Goal: Task Accomplishment & Management: Complete application form

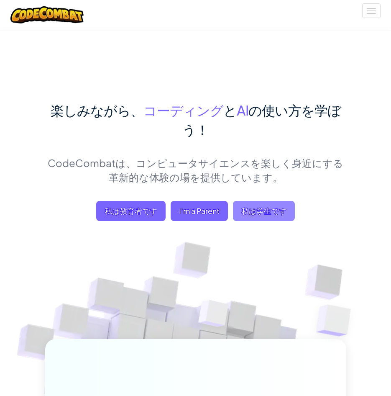
click at [252, 214] on span "私は学生です" at bounding box center [264, 211] width 62 height 20
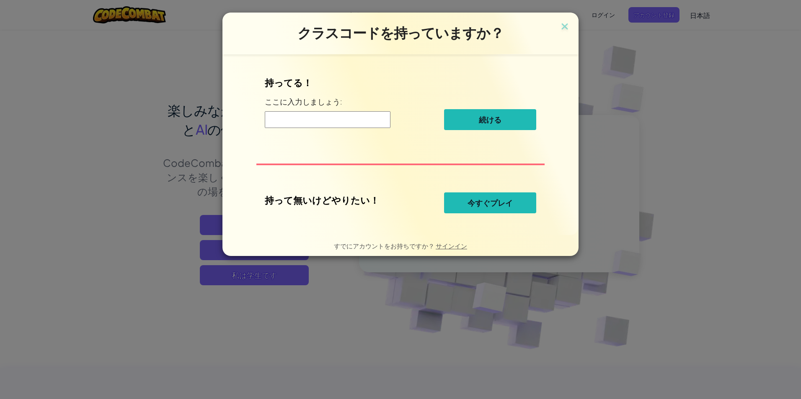
click at [308, 121] on input at bounding box center [328, 119] width 126 height 17
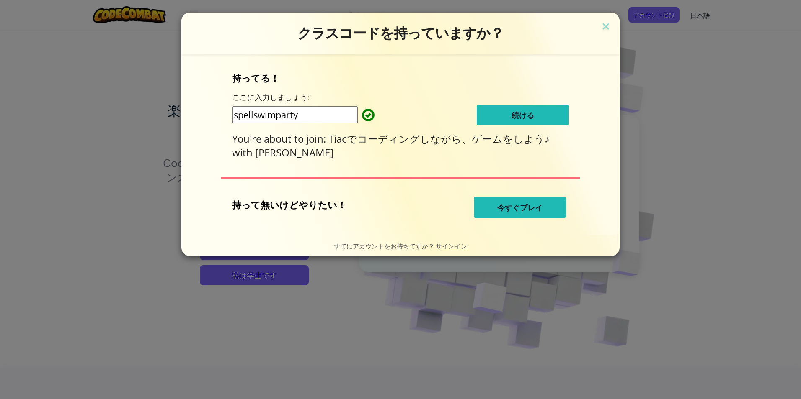
type input "spellswimparty"
click at [391, 114] on button "続ける" at bounding box center [522, 115] width 92 height 21
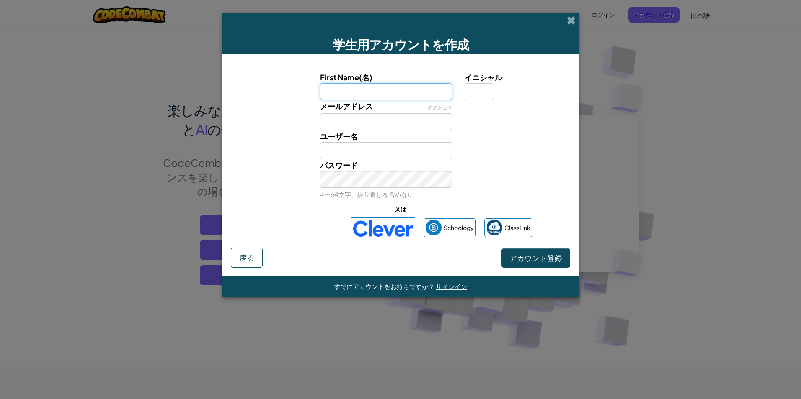
click at [388, 89] on input "First Name(名)" at bounding box center [386, 91] width 132 height 17
click at [332, 91] on input "First Name(名)" at bounding box center [386, 91] width 132 height 17
drag, startPoint x: 401, startPoint y: 151, endPoint x: 402, endPoint y: 147, distance: 4.4
click at [391, 149] on input "ユーザー名" at bounding box center [386, 150] width 132 height 17
click at [371, 93] on input "First Name(名)" at bounding box center [386, 91] width 132 height 17
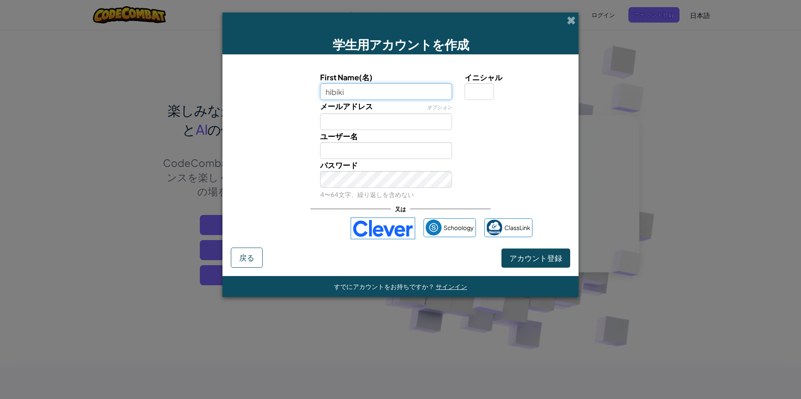
type input "hibiki"
type input "Hibiki"
click at [391, 89] on input "イニシャル" at bounding box center [478, 91] width 29 height 17
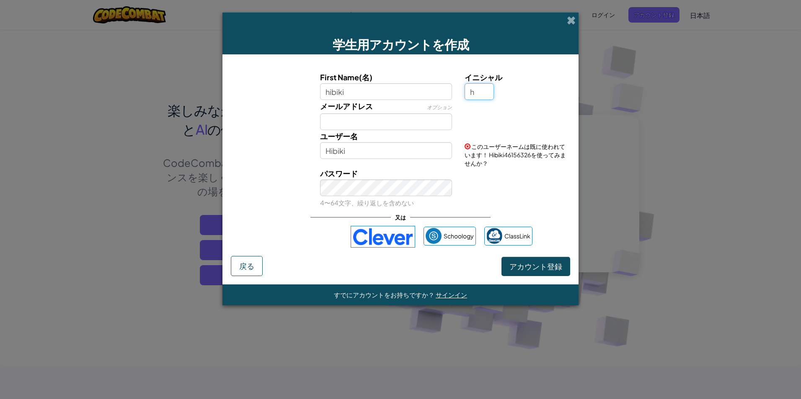
type input "h"
click at [353, 150] on input "HibikiH" at bounding box center [386, 150] width 132 height 17
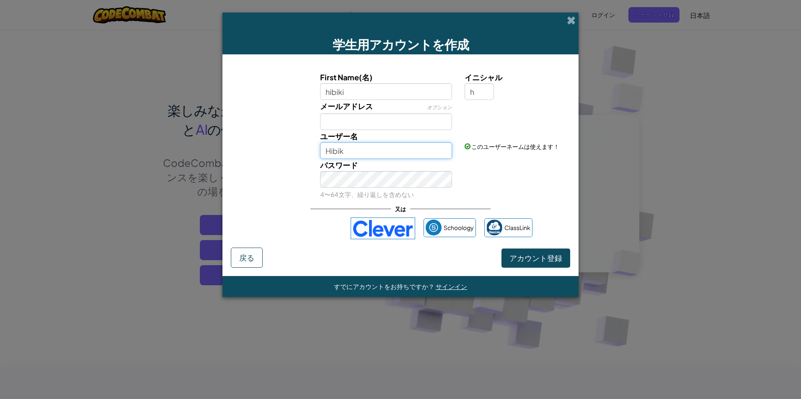
click at [351, 149] on input "Hibik" at bounding box center [386, 150] width 132 height 17
click at [371, 120] on input "メールアドレス" at bounding box center [386, 121] width 132 height 17
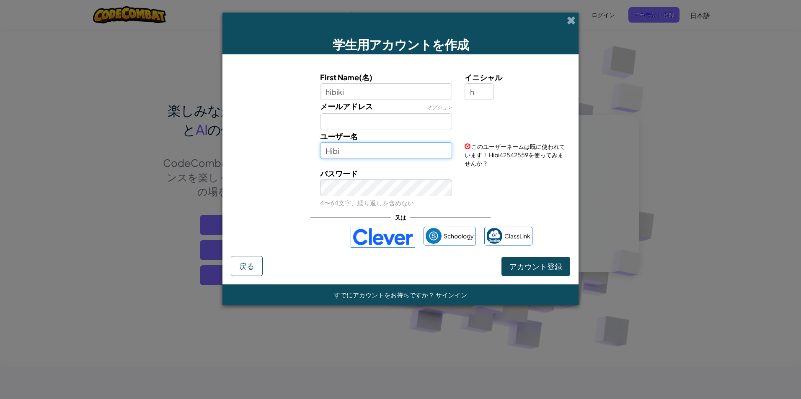
click at [362, 149] on input "Hibi" at bounding box center [386, 150] width 132 height 17
click at [373, 190] on div "パスワード 4〜64文字、繰り返しを含めない" at bounding box center [386, 187] width 145 height 41
click at [352, 154] on input "Hib" at bounding box center [386, 150] width 132 height 17
type input "Hibik"
click at [370, 189] on div "パスワード 4〜64文字、繰り返しを含めない" at bounding box center [386, 187] width 145 height 41
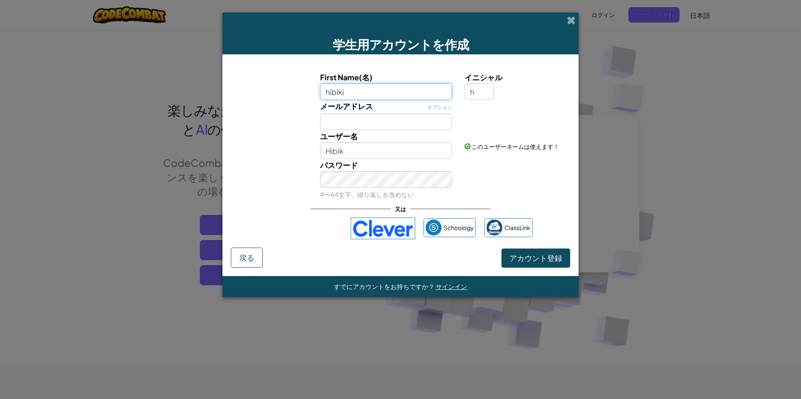
drag, startPoint x: 398, startPoint y: 93, endPoint x: 319, endPoint y: 94, distance: 79.1
click at [319, 94] on div "First Name(名) hibiki" at bounding box center [386, 85] width 145 height 29
type input "yoru3126"
click at [391, 155] on input "Yoru3126H" at bounding box center [386, 150] width 132 height 17
type input "Yoru3126"
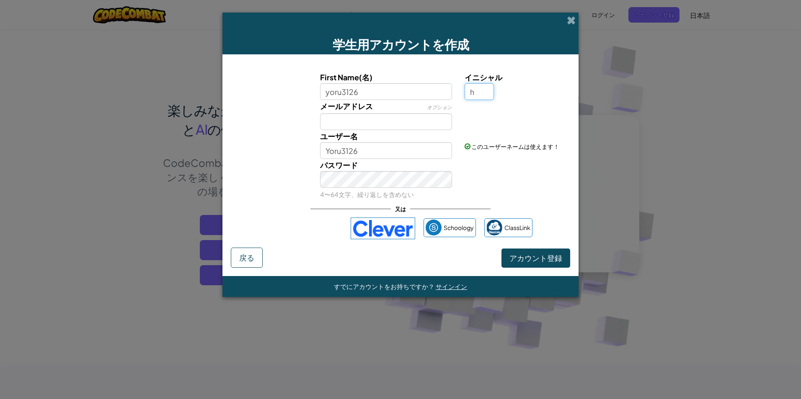
click at [391, 93] on input "h" at bounding box center [478, 91] width 29 height 17
type input "n"
click at [384, 147] on input "Yoru3126N" at bounding box center [386, 150] width 132 height 17
type input "Yoru3126"
click at [391, 254] on span "アカウント登録" at bounding box center [535, 258] width 53 height 10
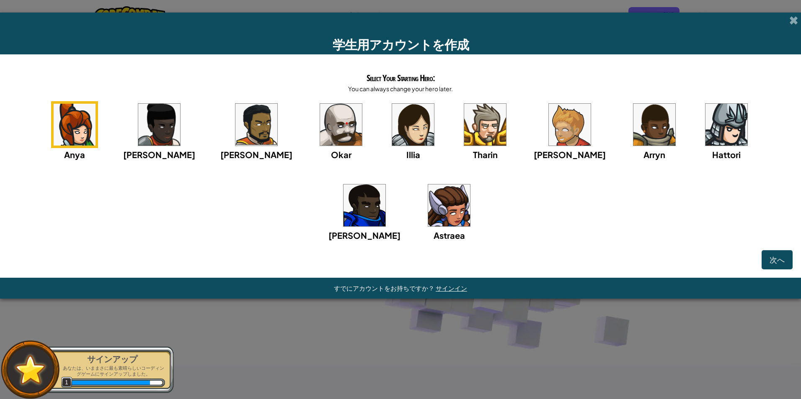
click at [391, 211] on img at bounding box center [449, 206] width 42 height 42
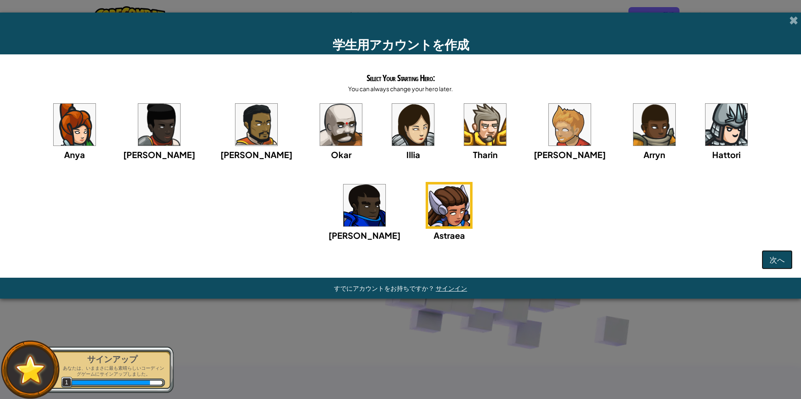
click at [391, 268] on button "次へ" at bounding box center [776, 259] width 31 height 19
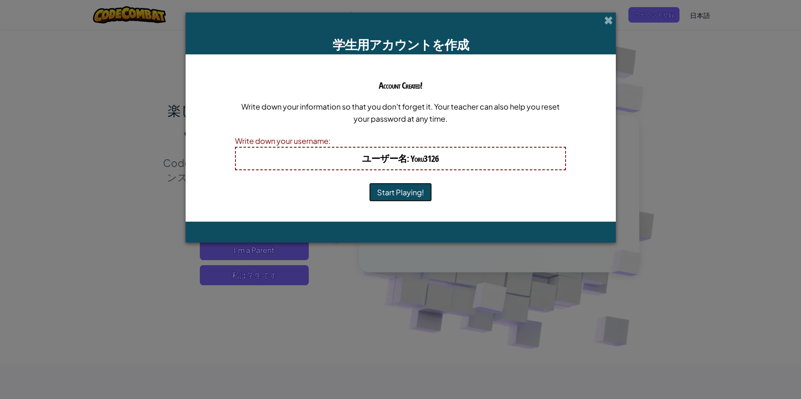
click at [391, 191] on button "Start Playing!" at bounding box center [400, 192] width 63 height 19
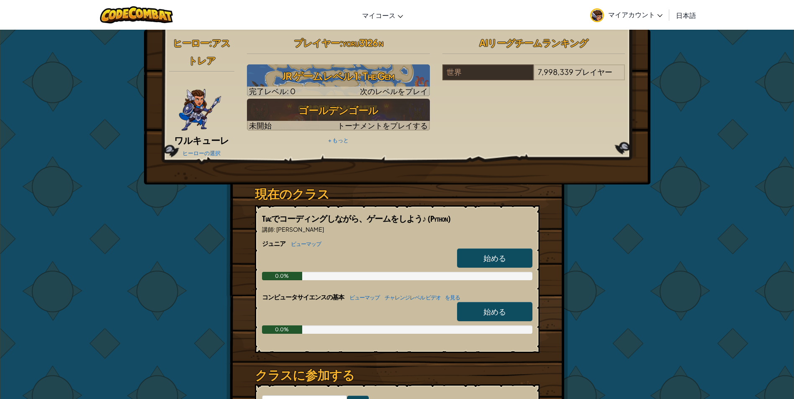
click at [486, 312] on span "始める" at bounding box center [495, 312] width 23 height 10
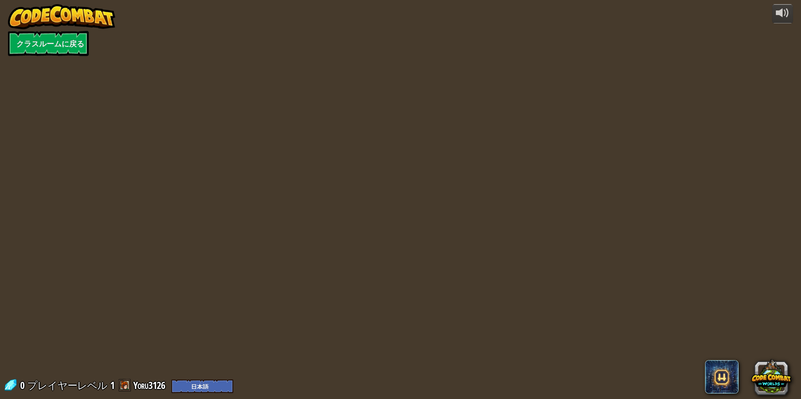
select select "ja"
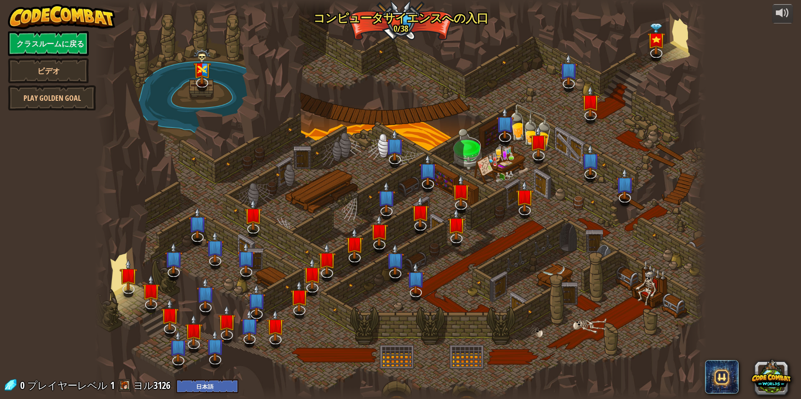
select select "ja"
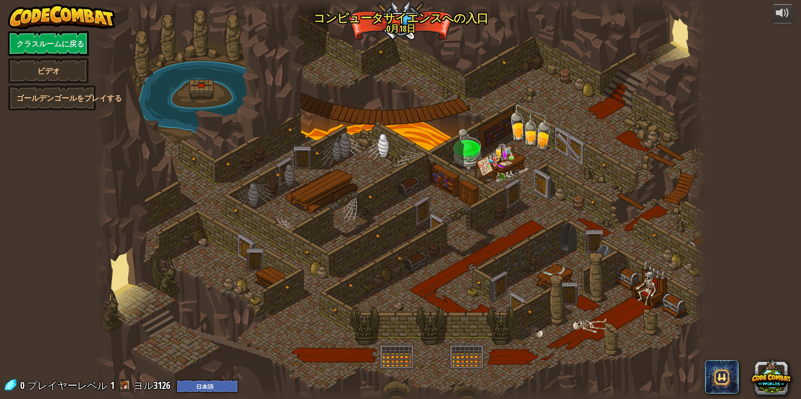
select select "ja"
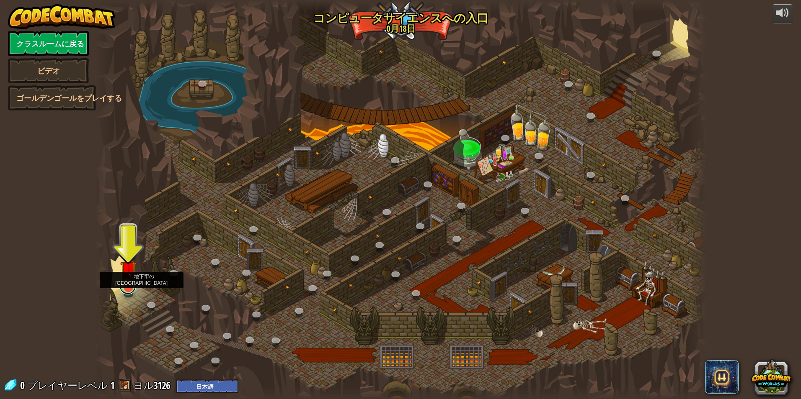
click at [124, 288] on link at bounding box center [127, 286] width 17 height 17
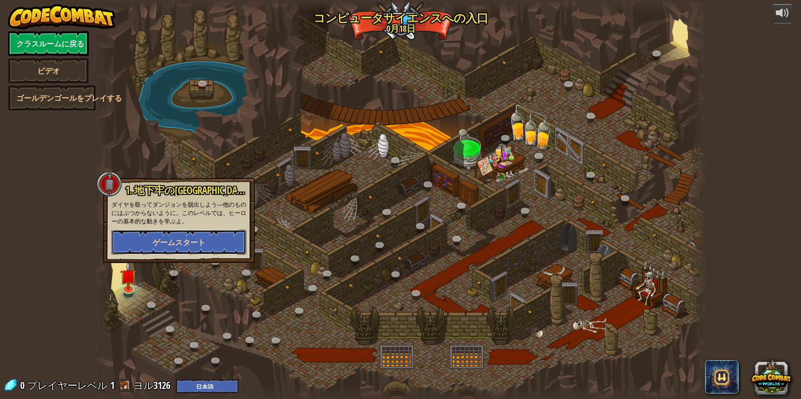
click at [128, 245] on button "ゲームスタート" at bounding box center [178, 242] width 135 height 25
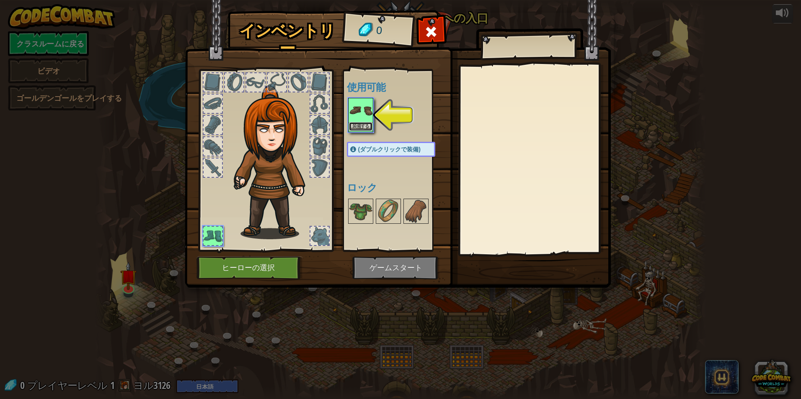
click at [360, 125] on button "装備する" at bounding box center [360, 126] width 23 height 9
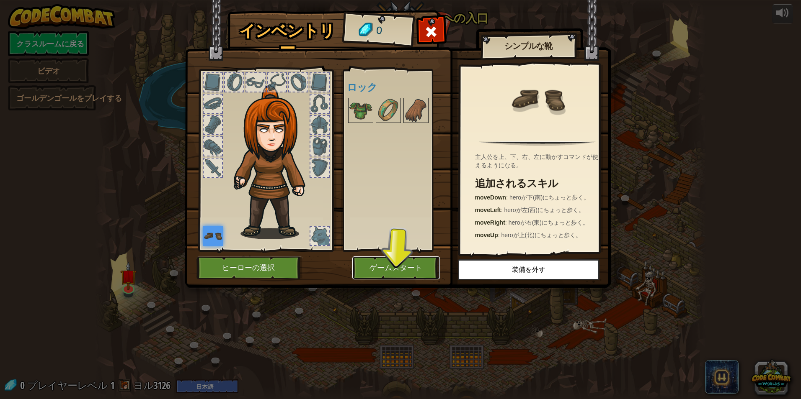
click at [387, 265] on button "ゲームスタート" at bounding box center [396, 268] width 88 height 23
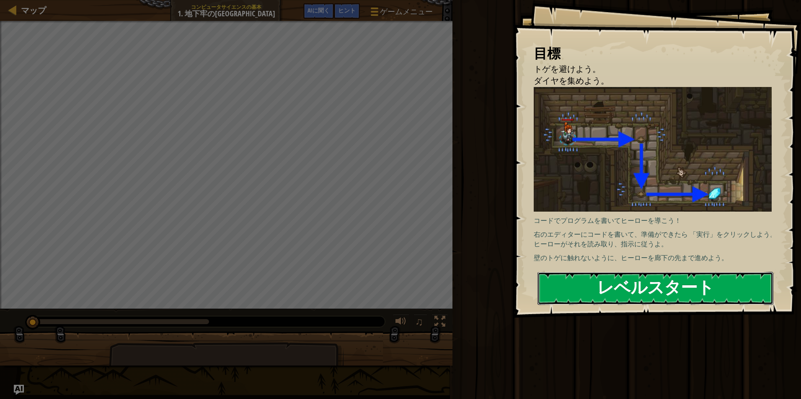
click at [651, 284] on button "レベルスタート" at bounding box center [655, 288] width 236 height 33
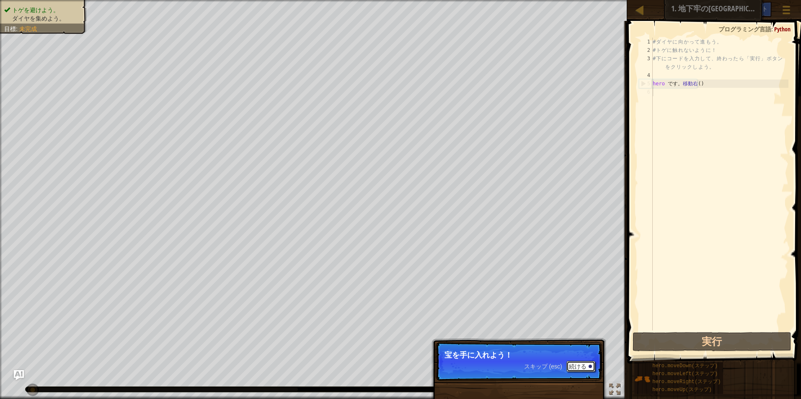
click at [580, 369] on font "続ける" at bounding box center [578, 366] width 18 height 7
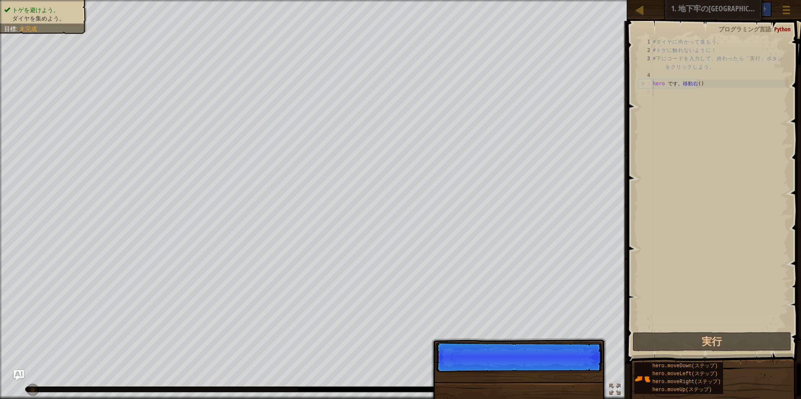
scroll to position [4, 0]
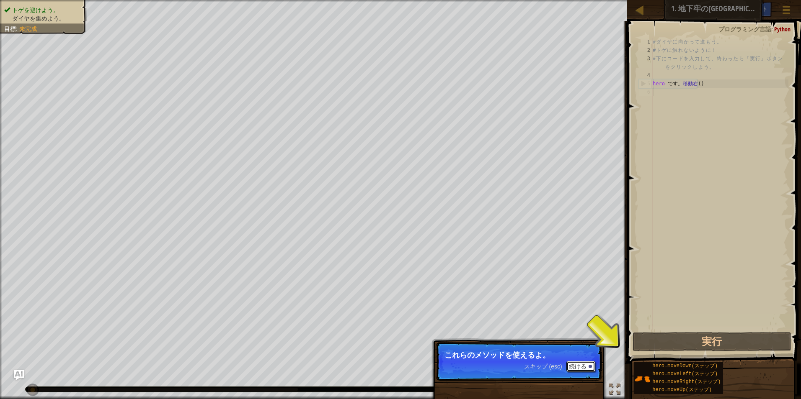
click at [578, 367] on font "続ける" at bounding box center [578, 366] width 18 height 7
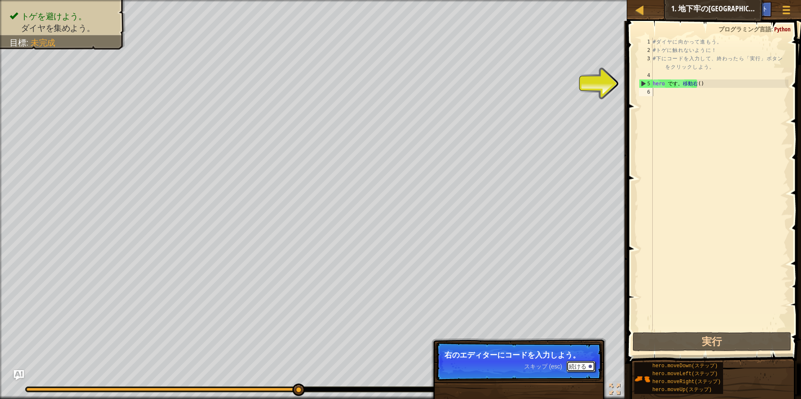
click at [576, 367] on font "続ける" at bounding box center [578, 366] width 18 height 7
click at [662, 95] on div "# ダ イ ヤ に 向 か っ て 進 も う 。 # ト ゲ に 触 れ な い よ う に ！ # 下 に コ ー ド を 入 力 し て 、 終 わ っ…" at bounding box center [719, 193] width 137 height 310
click at [573, 365] on font "続ける" at bounding box center [578, 367] width 18 height 7
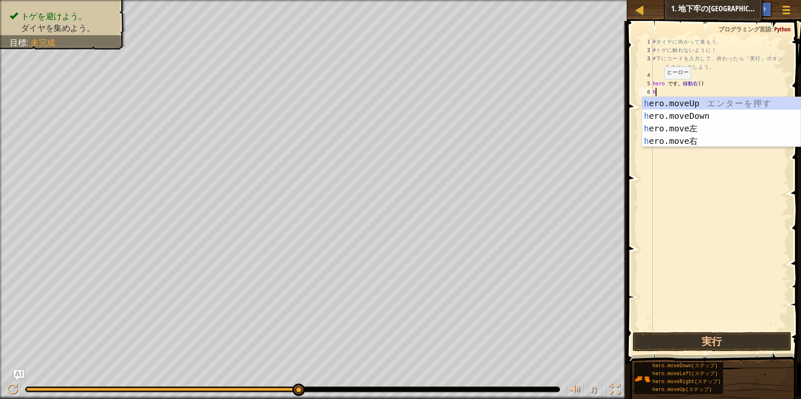
type textarea "え"
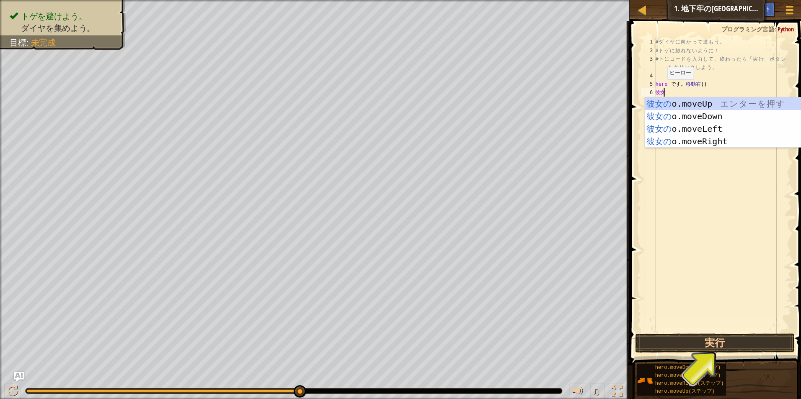
type textarea "hero"
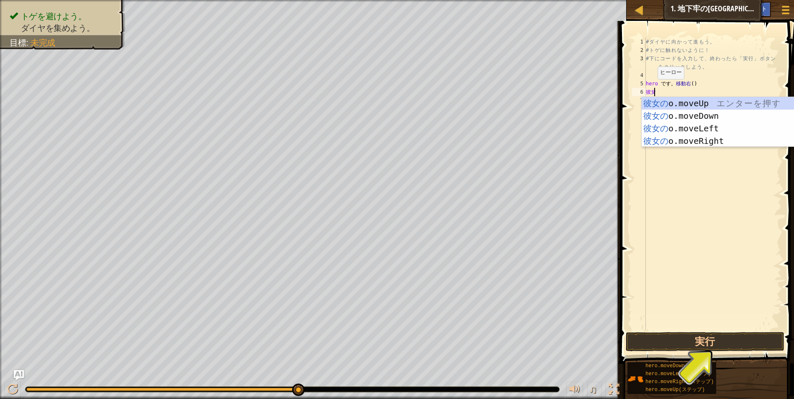
scroll to position [4, 0]
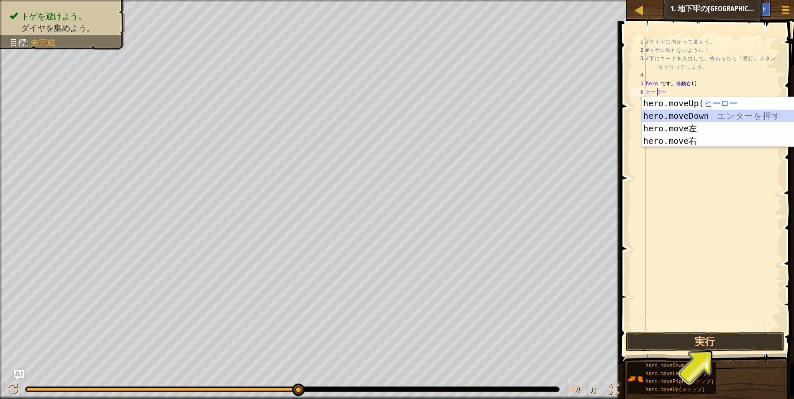
click at [691, 116] on div "hero.moveUp ( ヒーロー エ ン タ ー を 押 す hero.moveDown エ ン タ ー を 押 す hero.move左 エ ン タ ー…" at bounding box center [721, 134] width 158 height 75
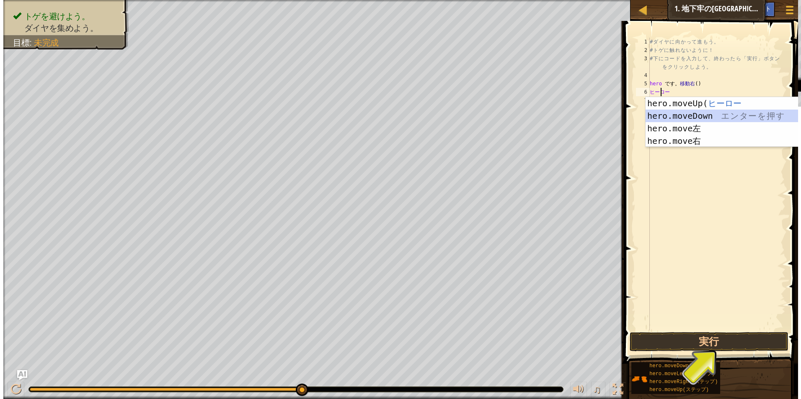
scroll to position [4, 0]
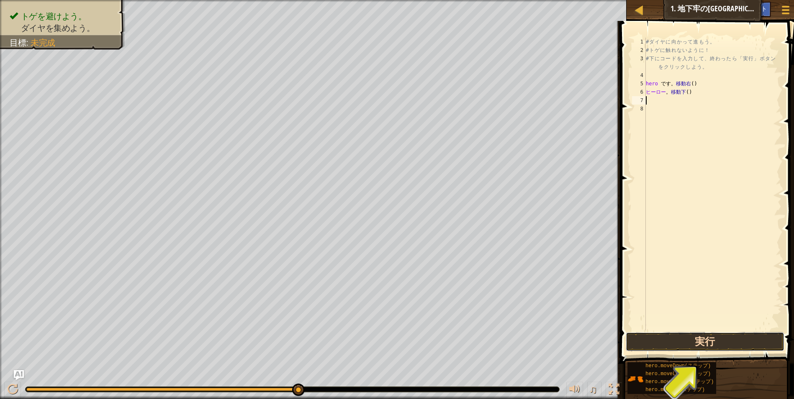
click at [711, 343] on button "実行" at bounding box center [705, 341] width 159 height 19
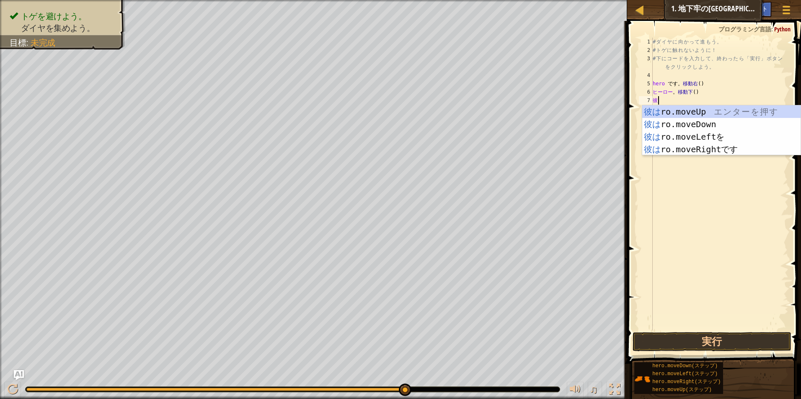
type textarea "h"
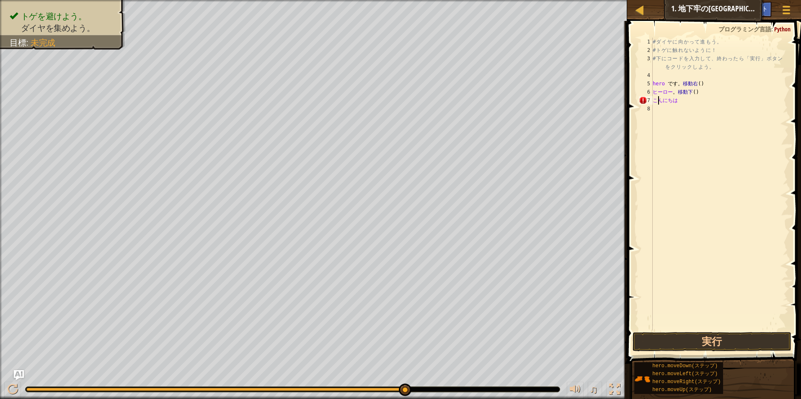
type textarea "h"
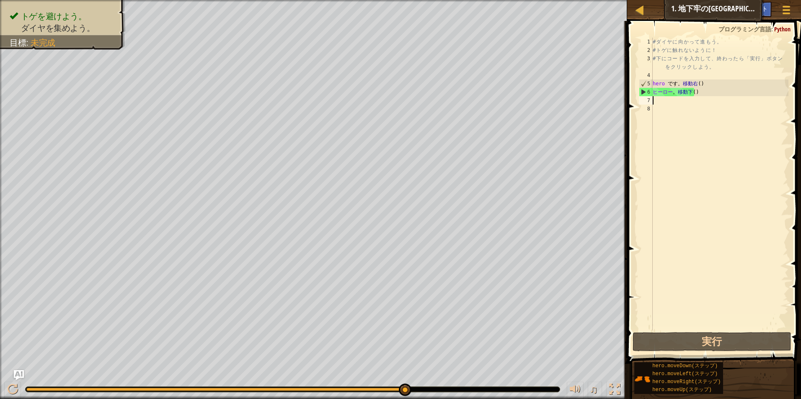
type textarea "h"
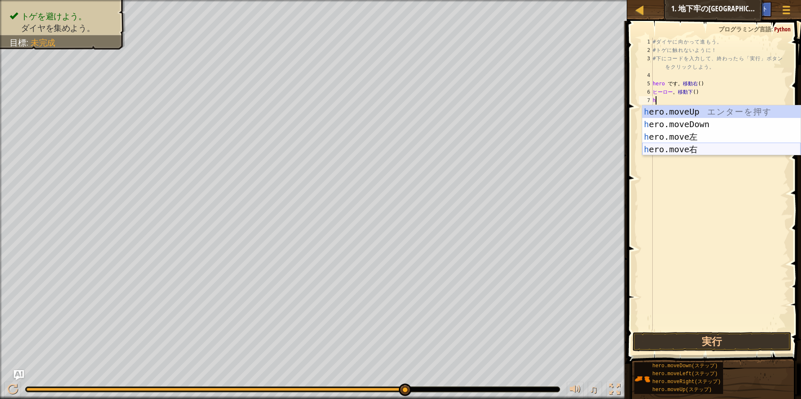
click at [695, 149] on div "h ero.moveUp エ ン タ ー を 押 す h ero.moveDown エ ン タ ー を 押 す h ero.move左 エ ン タ ー を 押…" at bounding box center [721, 143] width 158 height 75
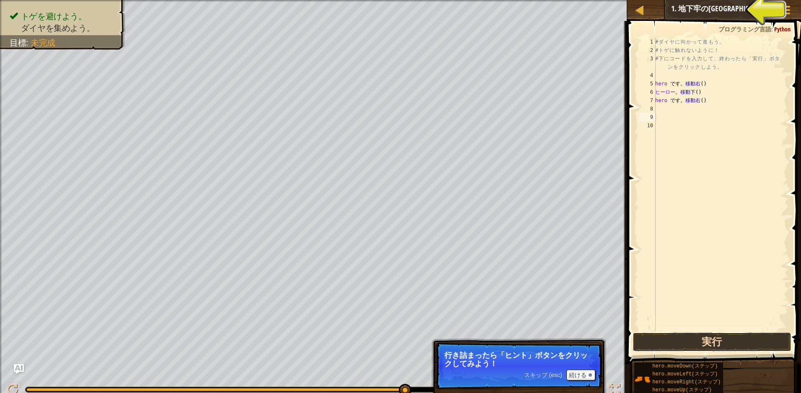
click at [705, 343] on button "実行" at bounding box center [711, 341] width 159 height 19
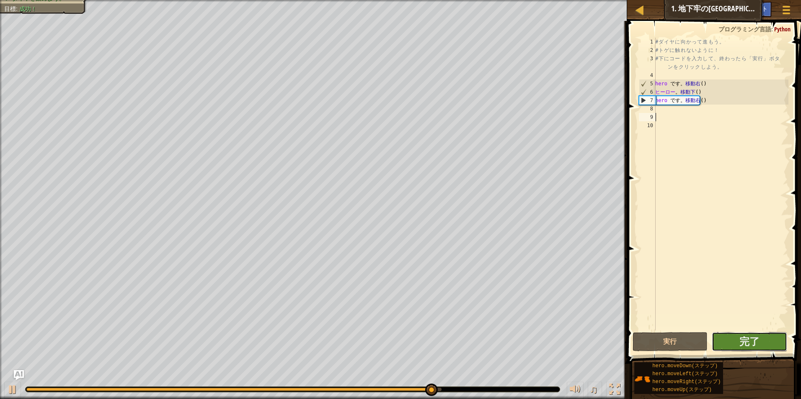
click at [734, 342] on button "完了" at bounding box center [748, 341] width 75 height 19
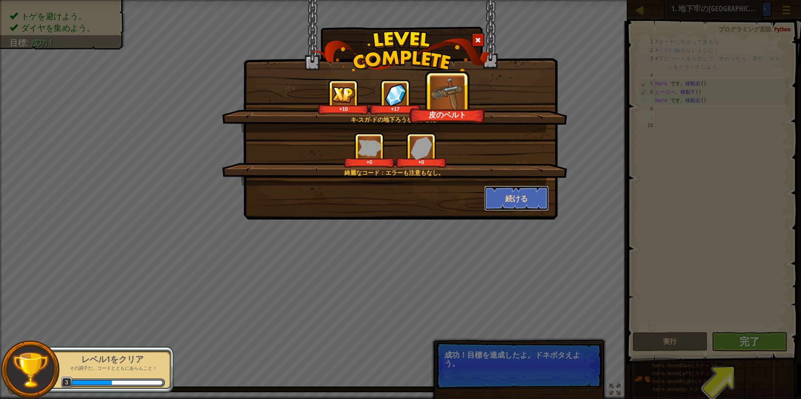
click at [503, 200] on button "続ける" at bounding box center [516, 198] width 65 height 25
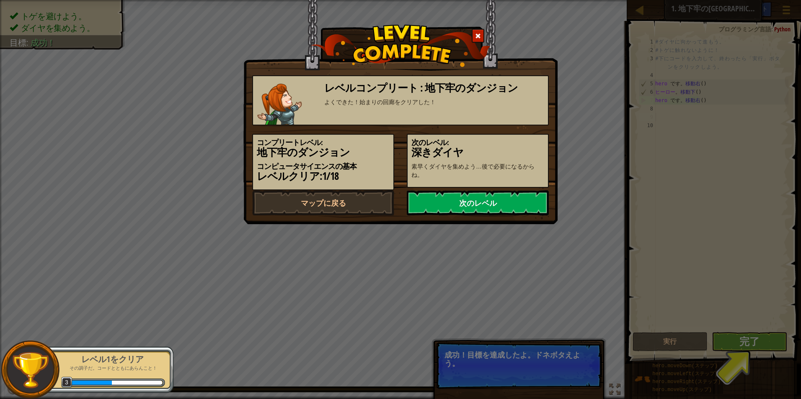
click at [527, 202] on link "次のレベル" at bounding box center [478, 203] width 142 height 25
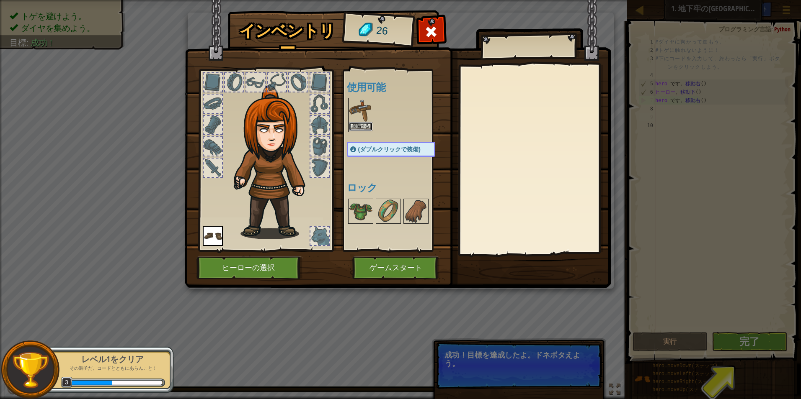
click at [352, 124] on button "装備する" at bounding box center [360, 126] width 23 height 9
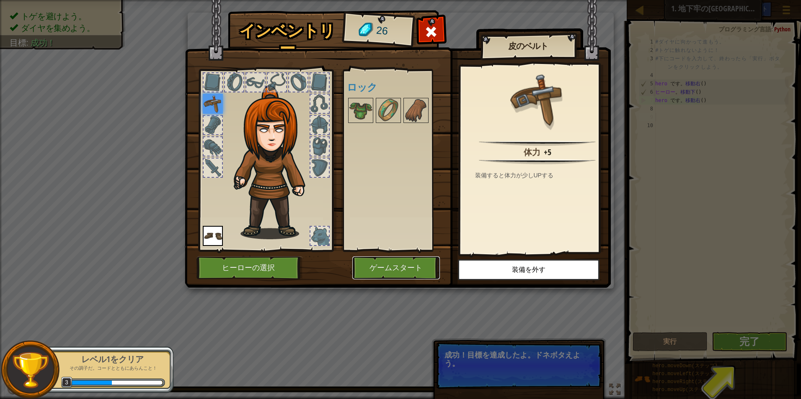
click at [401, 263] on button "ゲームスタート" at bounding box center [396, 268] width 88 height 23
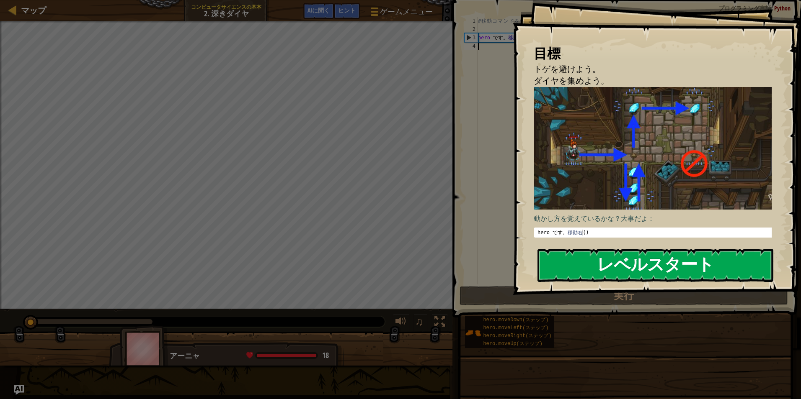
click at [568, 266] on button "レベルスタート" at bounding box center [655, 265] width 236 height 33
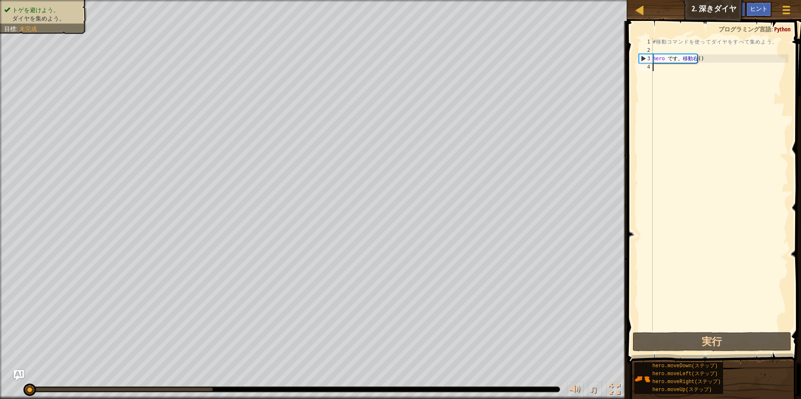
type textarea "h"
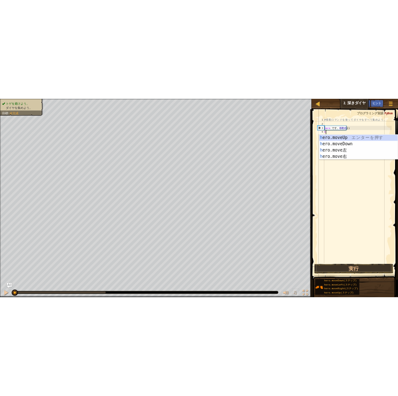
scroll to position [4, 0]
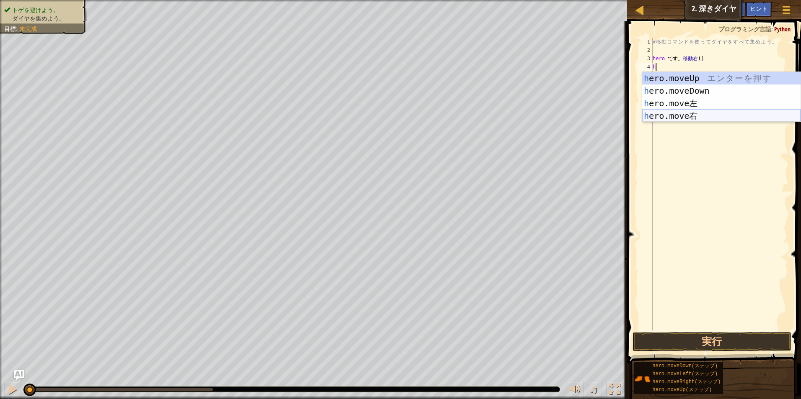
click at [688, 117] on div "h ero.moveUp エ ン タ ー を 押 す h ero.moveDown エ ン タ ー を 押 す h ero.move左 エ ン タ ー を 押…" at bounding box center [721, 109] width 158 height 75
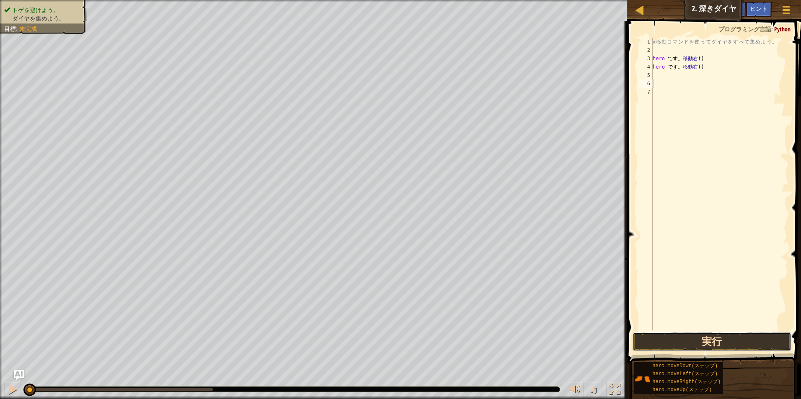
click at [708, 350] on button "実行" at bounding box center [711, 341] width 159 height 19
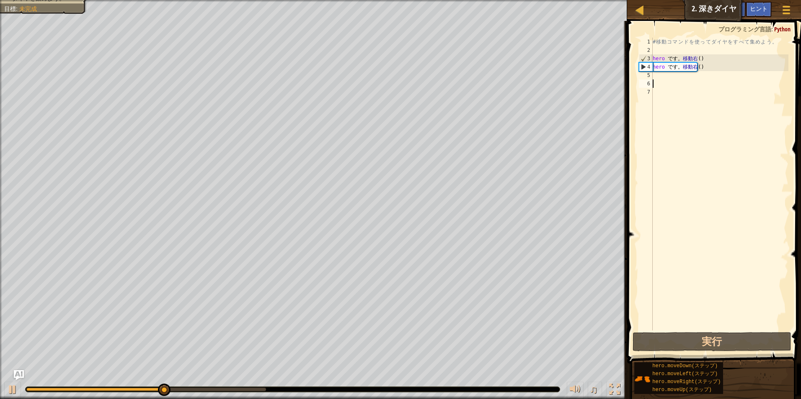
click at [700, 70] on div "# 移 動 コ マ ン ド を 使 っ て ダ イ ヤ を す べ て 集 め よ う 。 hero です。 移動右 ( ) hero です。 移動右 ( )" at bounding box center [719, 193] width 137 height 310
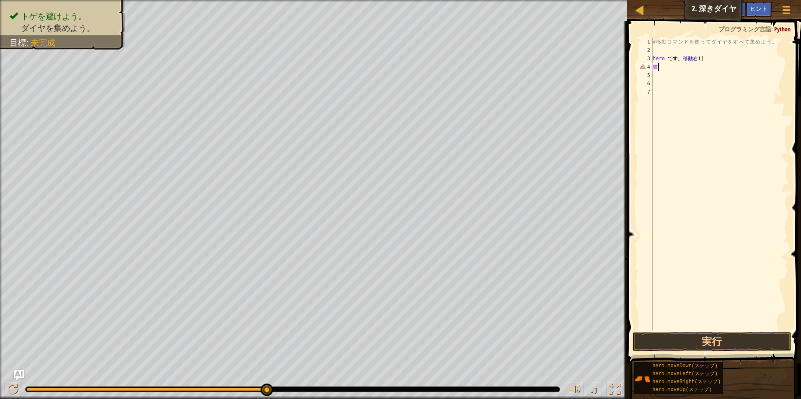
type textarea "h"
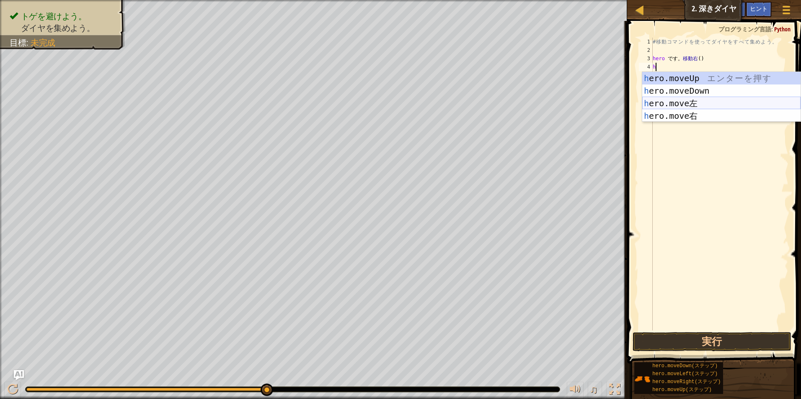
click at [694, 103] on div "h ero.moveUp エ ン タ ー を 押 す h ero.moveDown エ ン タ ー を 押 す h ero.move左 エ ン タ ー を 押…" at bounding box center [721, 109] width 158 height 75
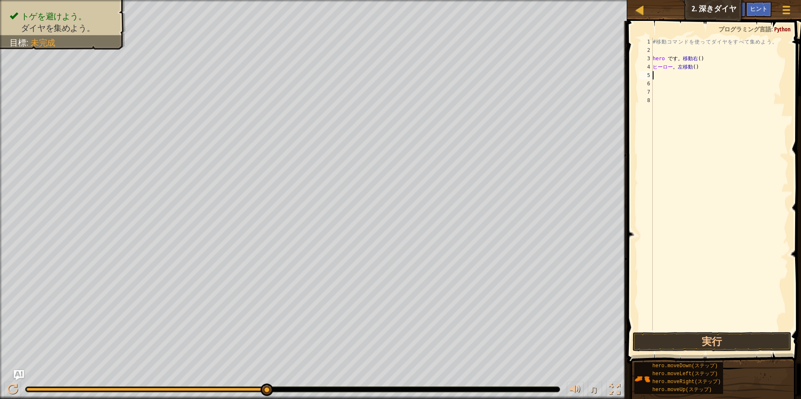
click at [703, 67] on div "# 移 動 コ マ ン ド を 使 っ て ダ イ ヤ を す べ て 集 め よ う 。 hero です。 移動右 ( ) ヒーロー 。 左移動 ( )" at bounding box center [719, 193] width 137 height 310
type textarea "h"
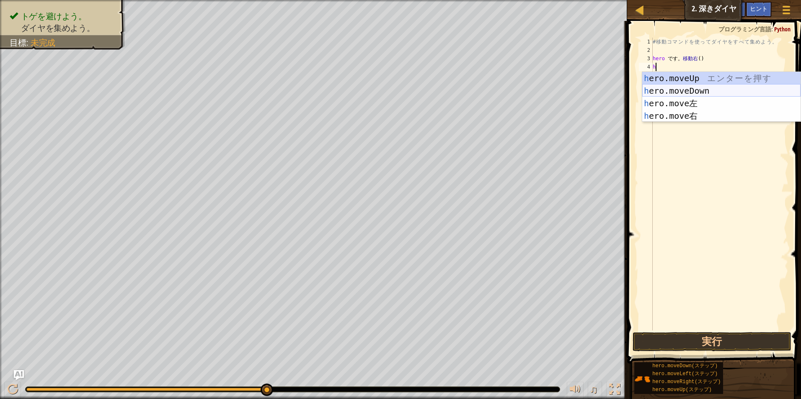
click at [700, 92] on div "h ero.moveUp エ ン タ ー を 押 す h ero.moveDown エ ン タ ー を 押 す h ero.move左 エ ン タ ー を 押…" at bounding box center [721, 109] width 158 height 75
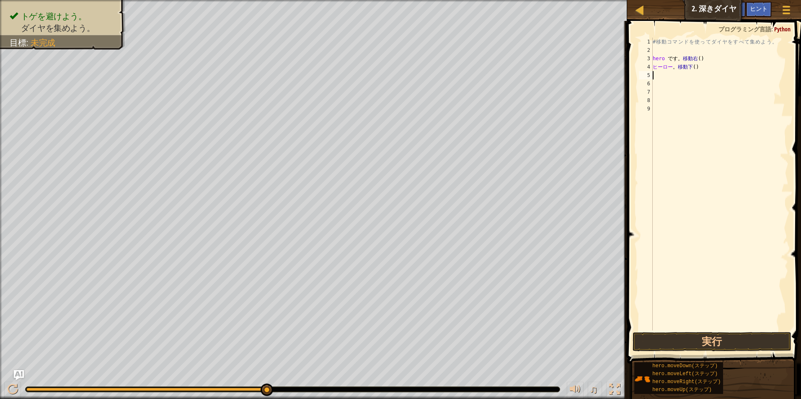
type textarea "h"
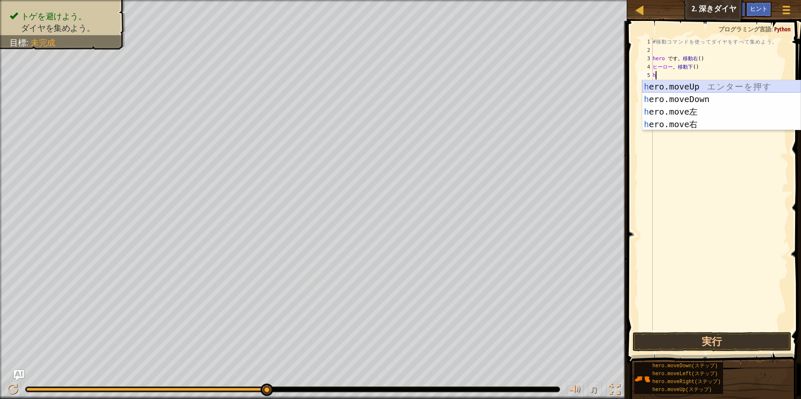
click at [693, 88] on div "h ero.moveUp エ ン タ ー を 押 す h ero.moveDown エ ン タ ー を 押 す h ero.move左 エ ン タ ー を 押…" at bounding box center [721, 117] width 158 height 75
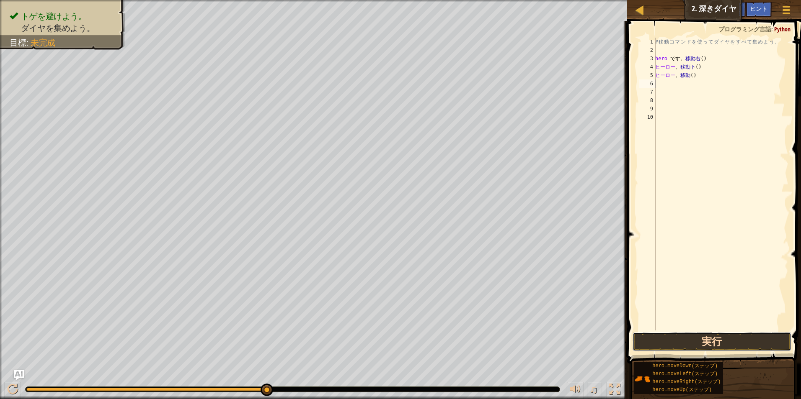
click at [696, 335] on button "実行" at bounding box center [711, 341] width 159 height 19
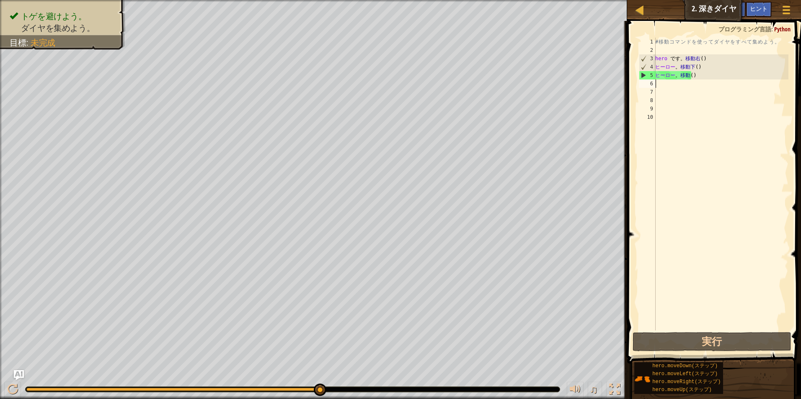
type textarea "h"
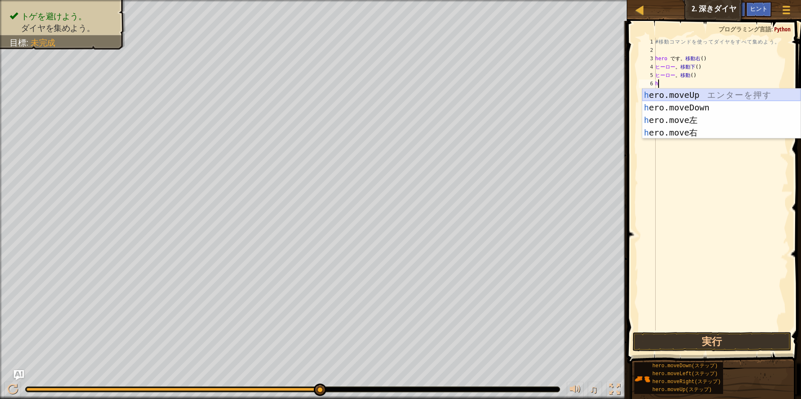
click at [675, 98] on div "h ero.moveUp エ ン タ ー を 押 す h ero.moveDown エ ン タ ー を 押 す h ero.move左 エ ン タ ー を 押…" at bounding box center [721, 126] width 158 height 75
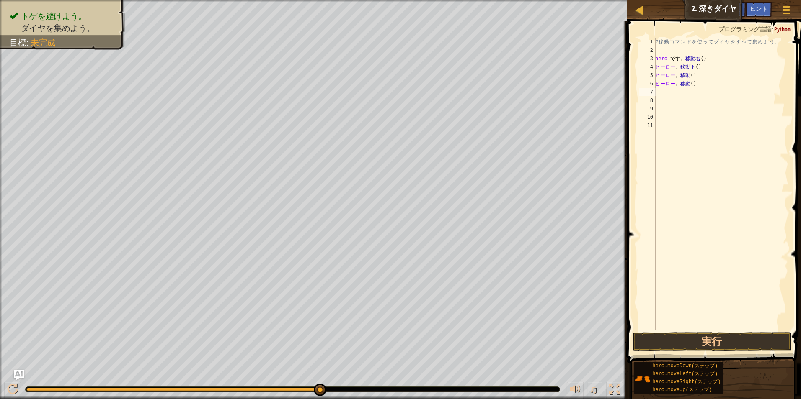
type textarea "h"
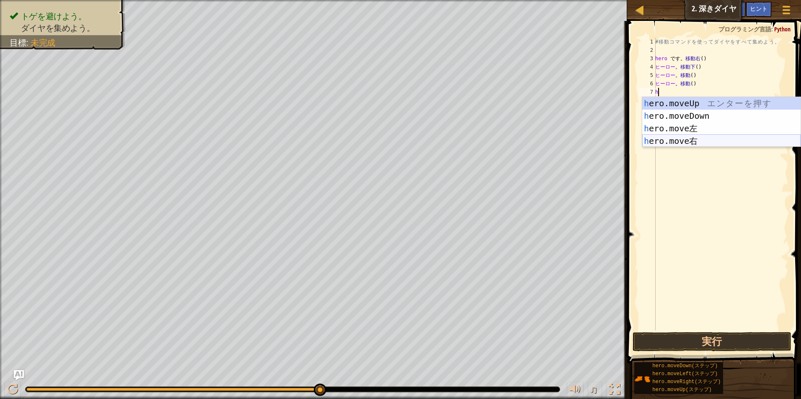
click at [681, 142] on div "h ero.moveUp エ ン タ ー を 押 す h ero.moveDown エ ン タ ー を 押 す h ero.move左 エ ン タ ー を 押…" at bounding box center [721, 134] width 158 height 75
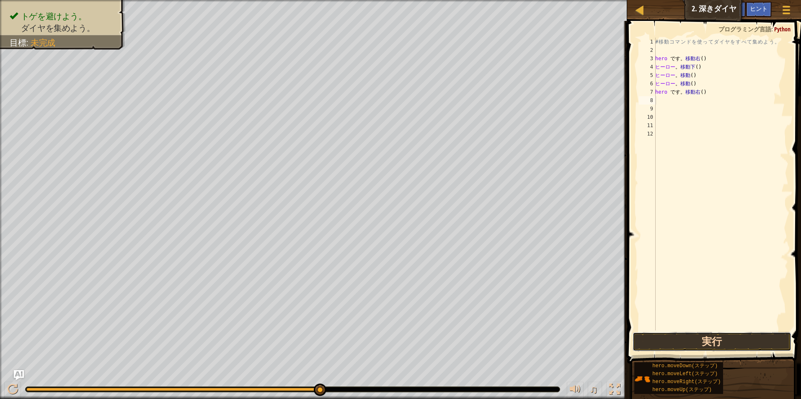
click at [697, 342] on button "実行" at bounding box center [711, 341] width 159 height 19
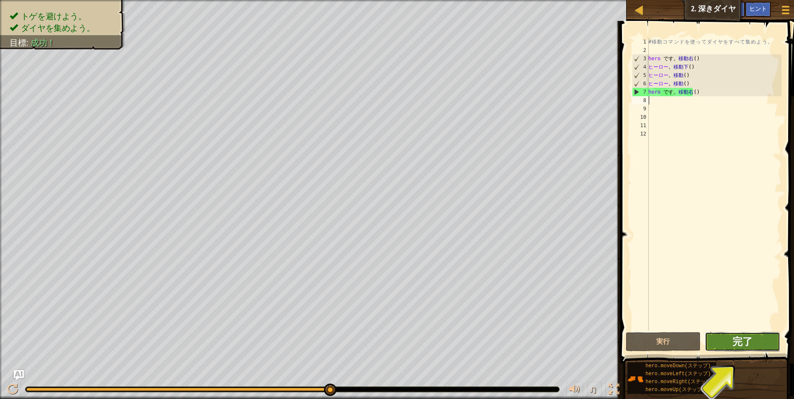
click at [751, 341] on span "完了" at bounding box center [743, 341] width 20 height 13
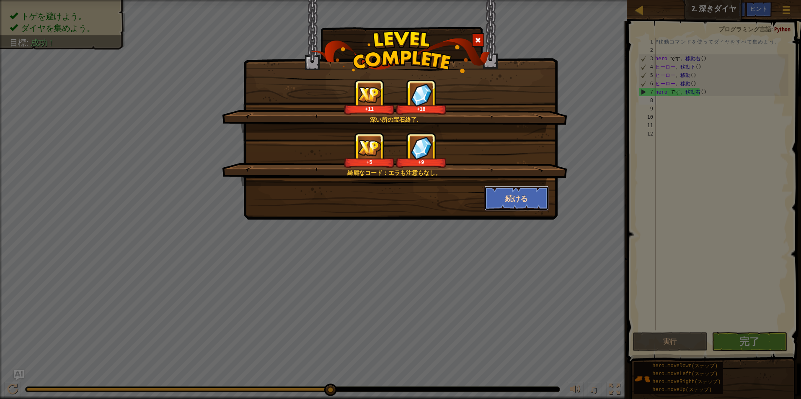
click at [512, 201] on button "続ける" at bounding box center [516, 198] width 65 height 25
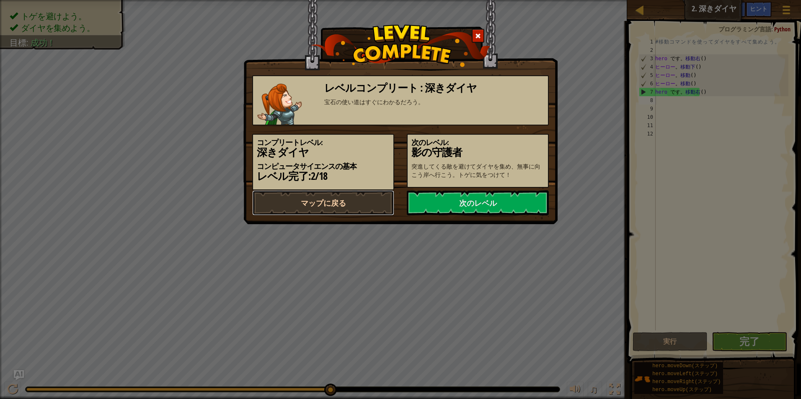
click at [367, 202] on link "マップに戻る" at bounding box center [323, 203] width 142 height 25
select select "ja"
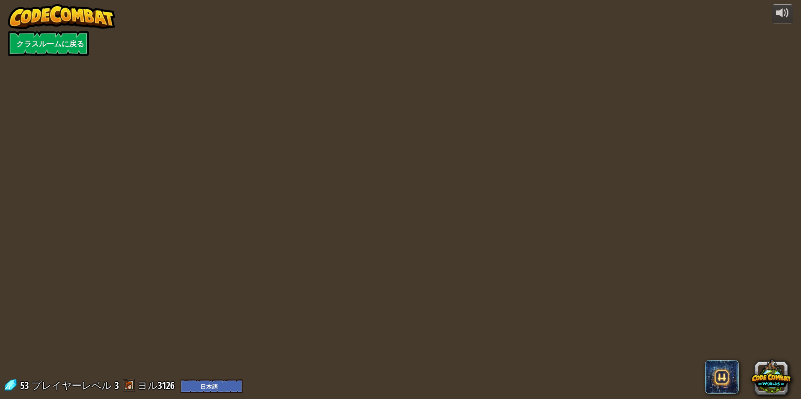
select select "ja"
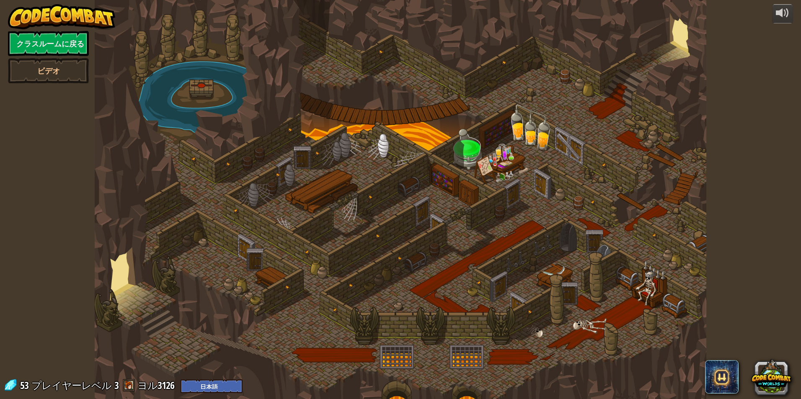
select select "ja"
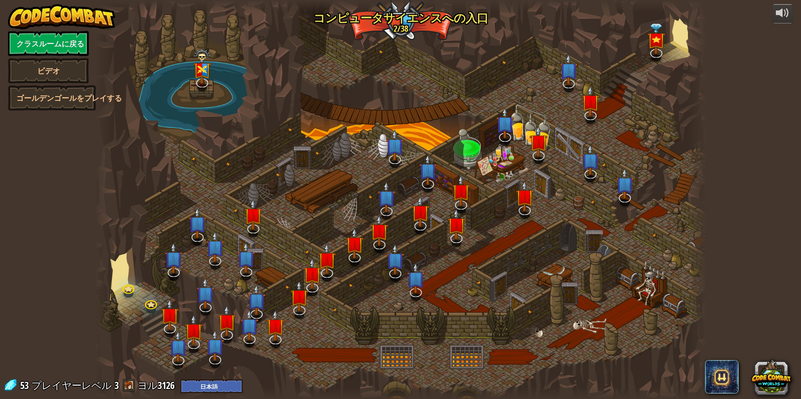
select select "ja"
